Goal: Check status: Check status

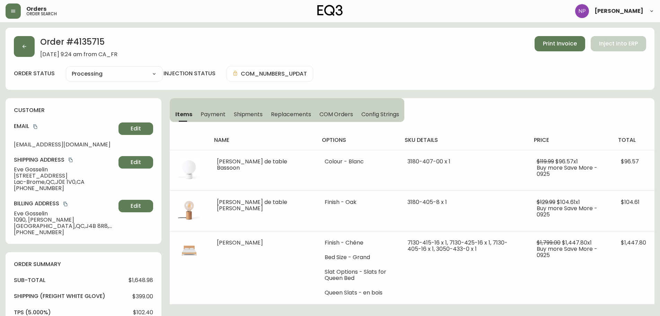
select select "PROCESSING"
click at [12, 13] on icon "button" at bounding box center [13, 11] width 6 height 6
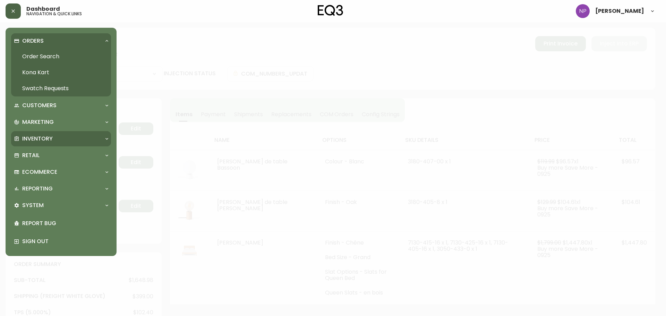
click at [43, 136] on p "Inventory" at bounding box center [37, 139] width 31 height 8
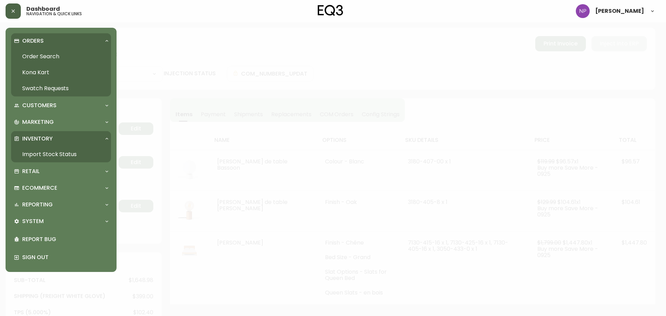
click at [33, 158] on link "Import Stock Status" at bounding box center [61, 154] width 100 height 16
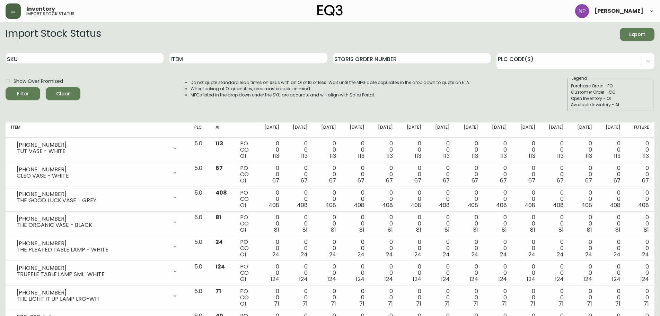
click at [94, 59] on input "SKU" at bounding box center [85, 58] width 158 height 11
paste input "[PHONE_NUMBER]"
type input "[PHONE_NUMBER]"
click at [6, 87] on button "Filter" at bounding box center [23, 93] width 35 height 13
